Goal: Task Accomplishment & Management: Manage account settings

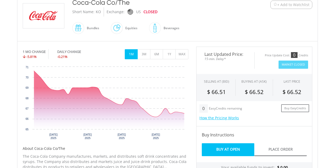
scroll to position [123, 0]
click at [170, 54] on button "1Y" at bounding box center [169, 54] width 13 height 10
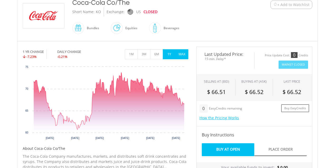
click at [180, 56] on button "MAX" at bounding box center [182, 54] width 13 height 10
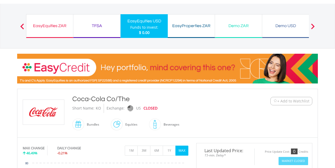
scroll to position [0, 0]
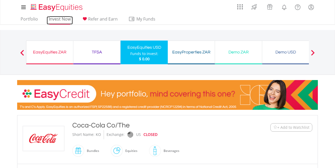
click at [60, 21] on link "Invest Now" at bounding box center [60, 20] width 26 height 8
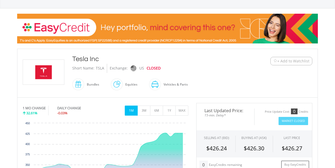
scroll to position [106, 0]
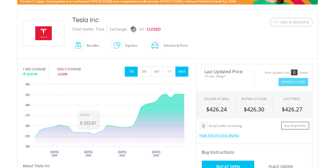
click at [184, 69] on button "MAX" at bounding box center [182, 72] width 13 height 10
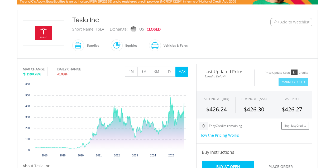
scroll to position [0, 0]
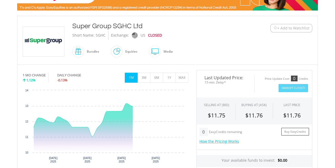
scroll to position [106, 0]
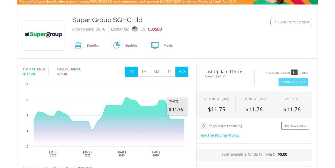
click at [183, 73] on button "MAX" at bounding box center [182, 72] width 13 height 10
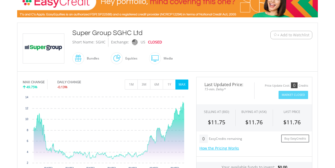
scroll to position [88, 0]
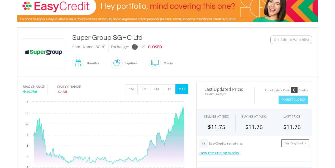
click at [280, 42] on button "+ Add to Watchlist" at bounding box center [292, 40] width 42 height 8
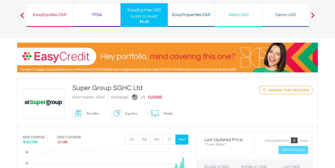
scroll to position [0, 0]
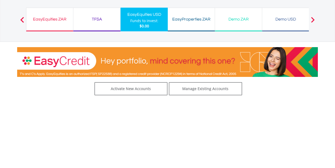
scroll to position [53, 0]
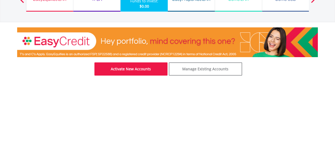
click at [137, 73] on link "Activate New Accounts" at bounding box center [131, 69] width 73 height 13
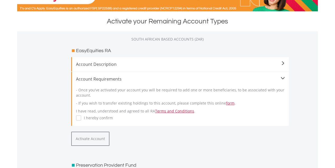
scroll to position [106, 0]
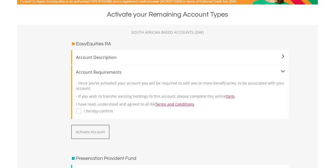
drag, startPoint x: 80, startPoint y: 112, endPoint x: 80, endPoint y: 115, distance: 3.2
click at [81, 112] on label "I hereby confirm" at bounding box center [97, 111] width 32 height 5
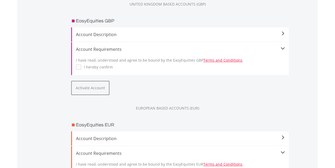
scroll to position [598, 0]
click at [81, 68] on label "I hereby confirm" at bounding box center [97, 67] width 32 height 5
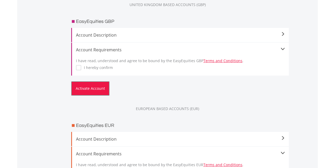
click at [92, 95] on button "Activate Account" at bounding box center [90, 89] width 38 height 14
